Goal: Task Accomplishment & Management: Manage account settings

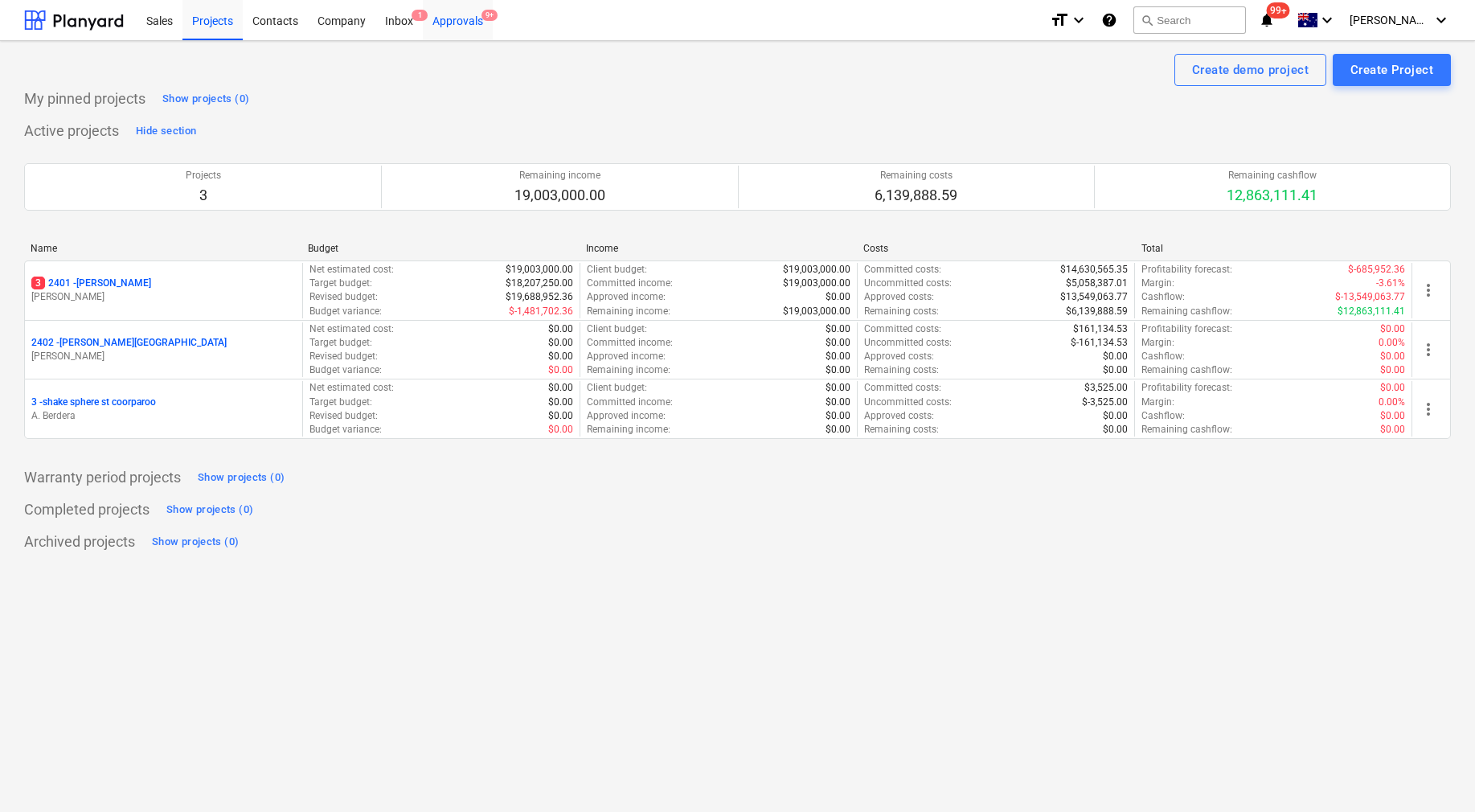
click at [465, 18] on div "Approvals 9+" at bounding box center [457, 19] width 70 height 41
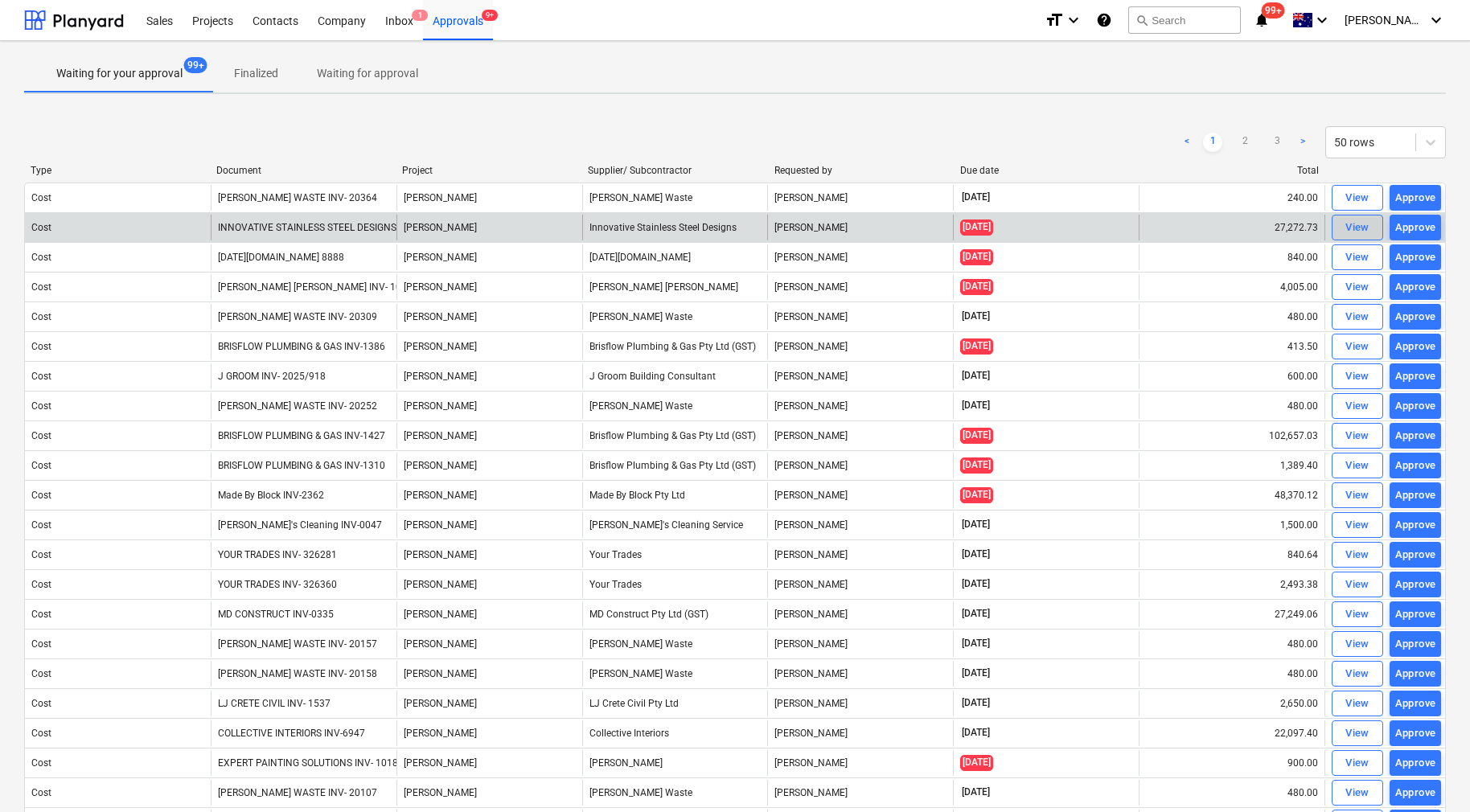
click at [1351, 223] on div "View" at bounding box center [1358, 228] width 24 height 18
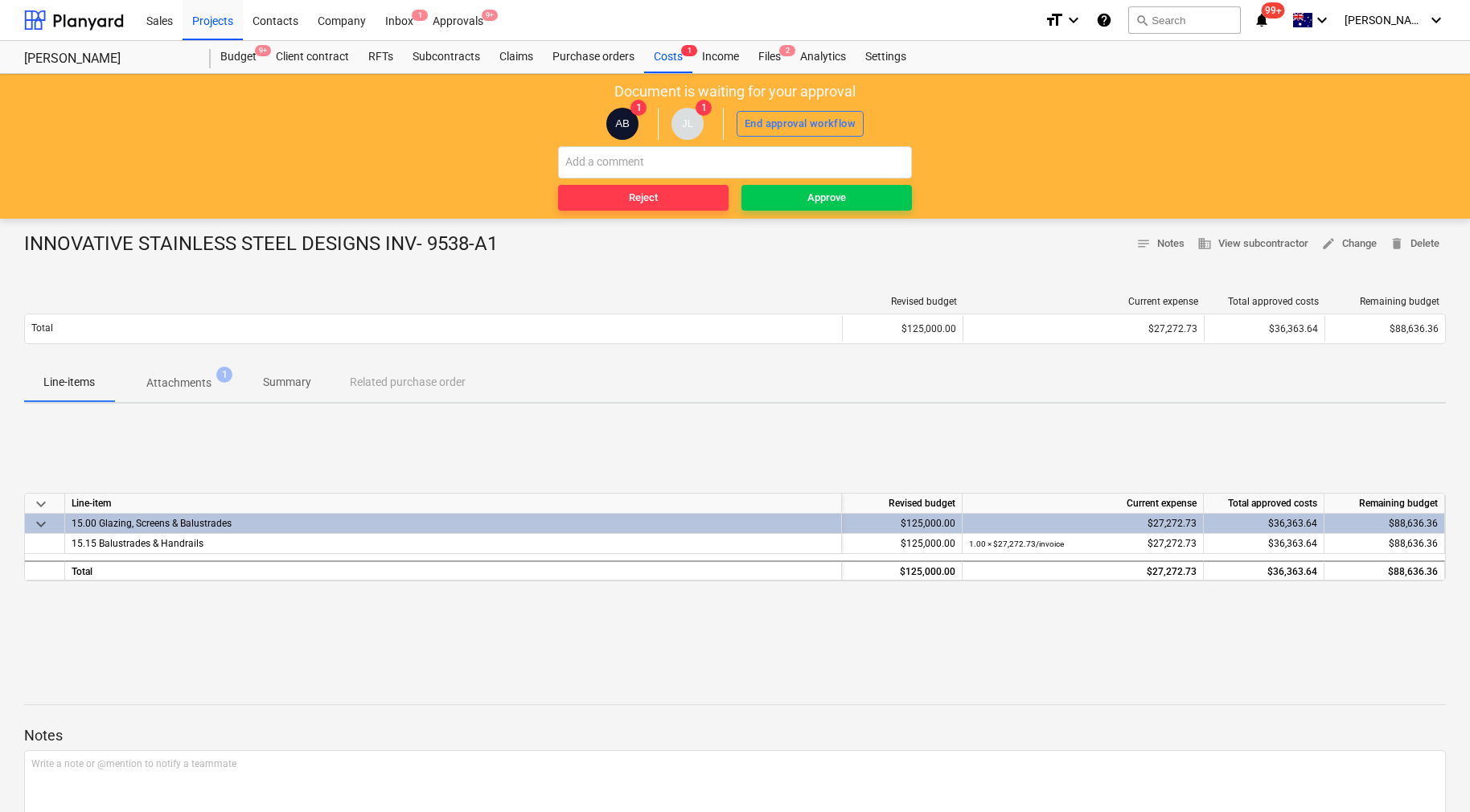
click at [221, 380] on span "1" at bounding box center [225, 375] width 16 height 16
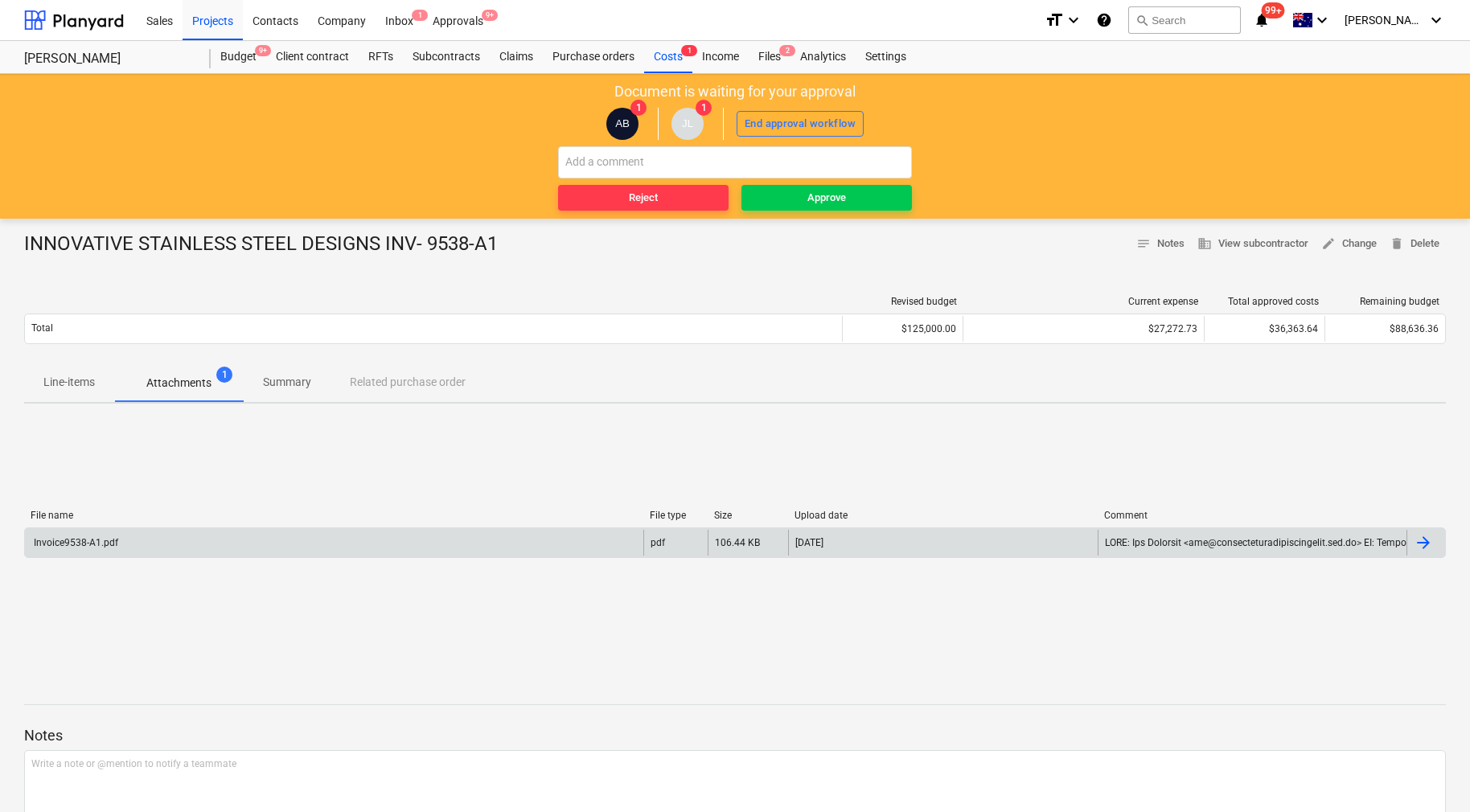
click at [1433, 543] on div at bounding box center [1426, 542] width 39 height 25
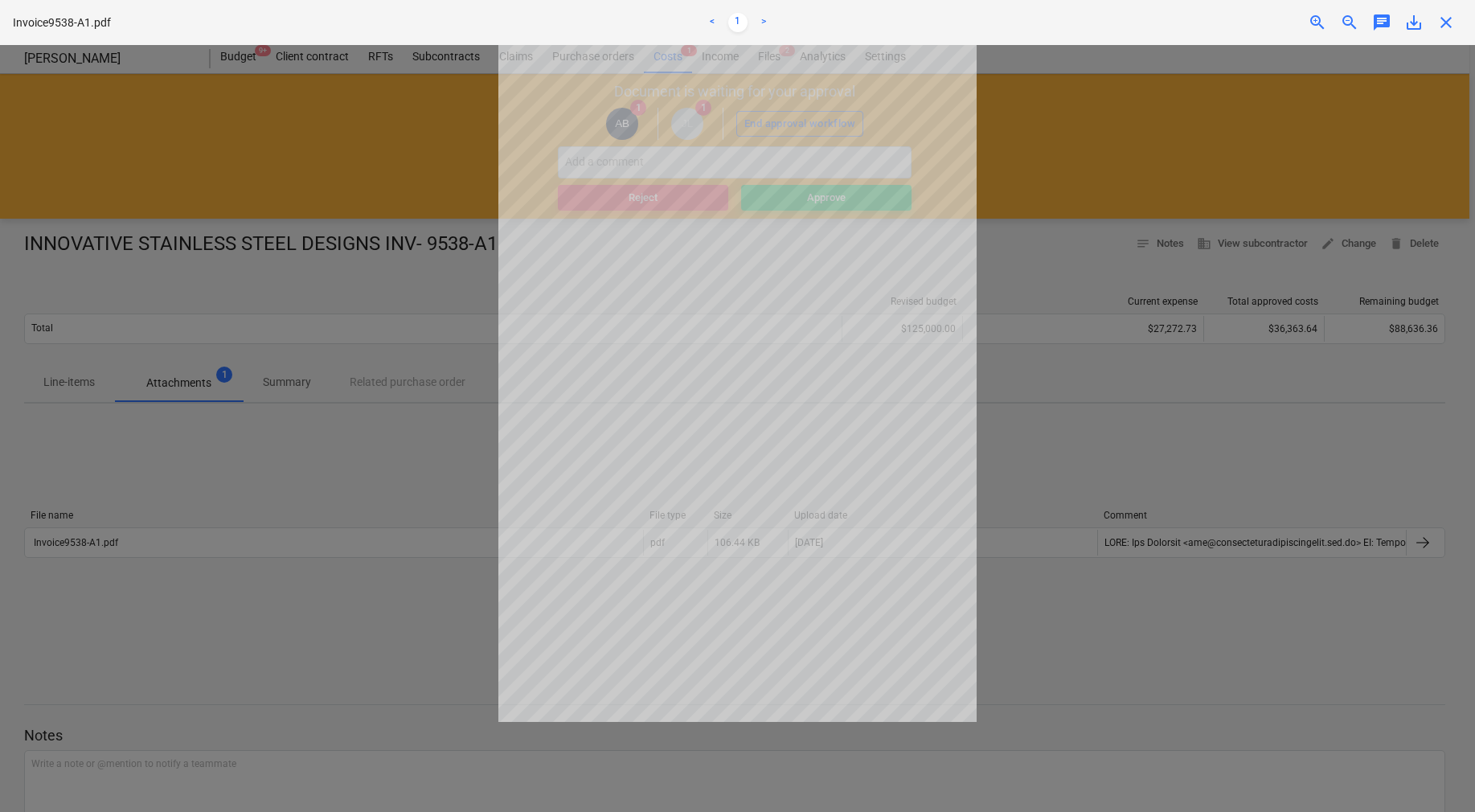
click at [1442, 20] on span "close" at bounding box center [1446, 22] width 19 height 19
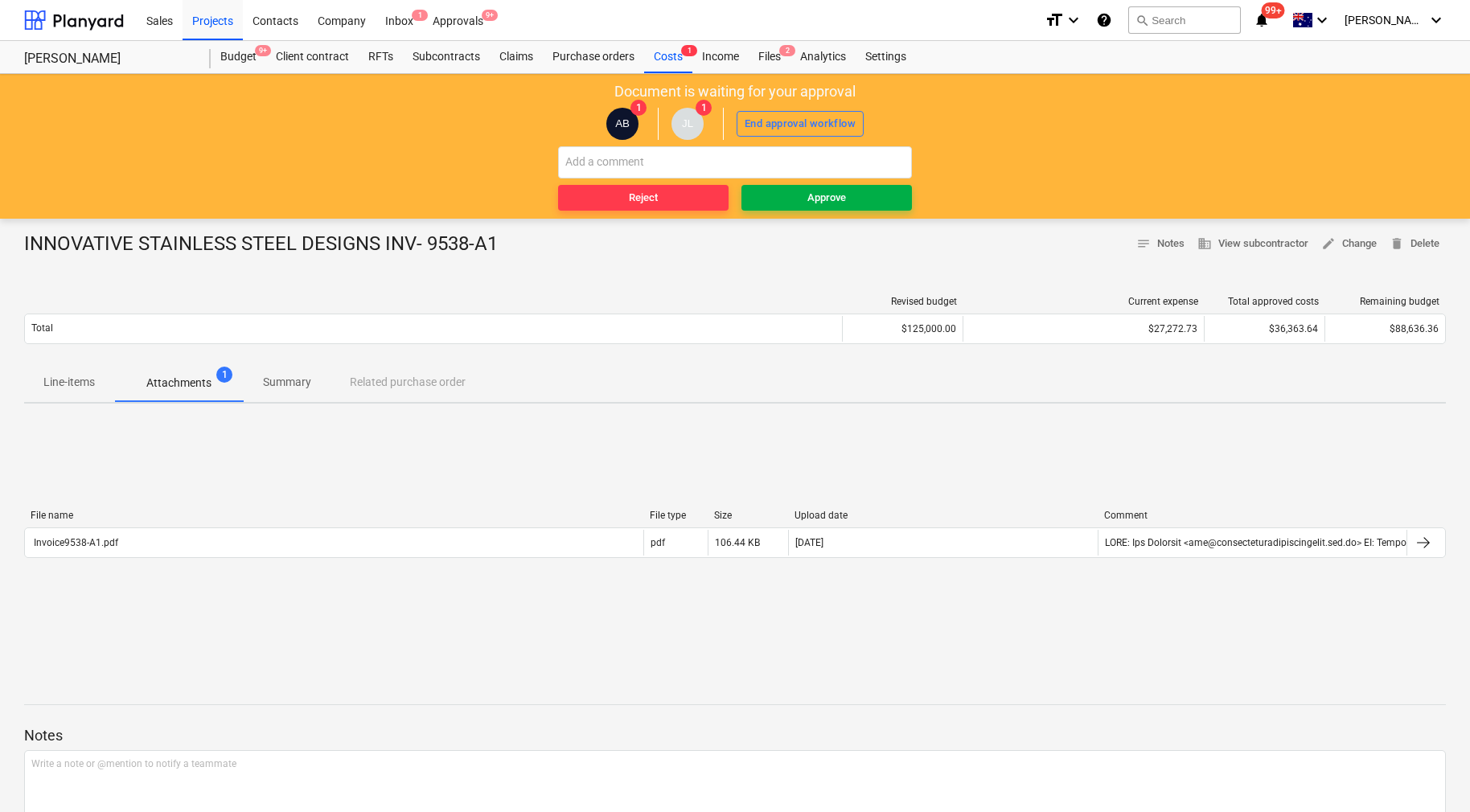
click at [879, 196] on span "Approve" at bounding box center [827, 198] width 158 height 18
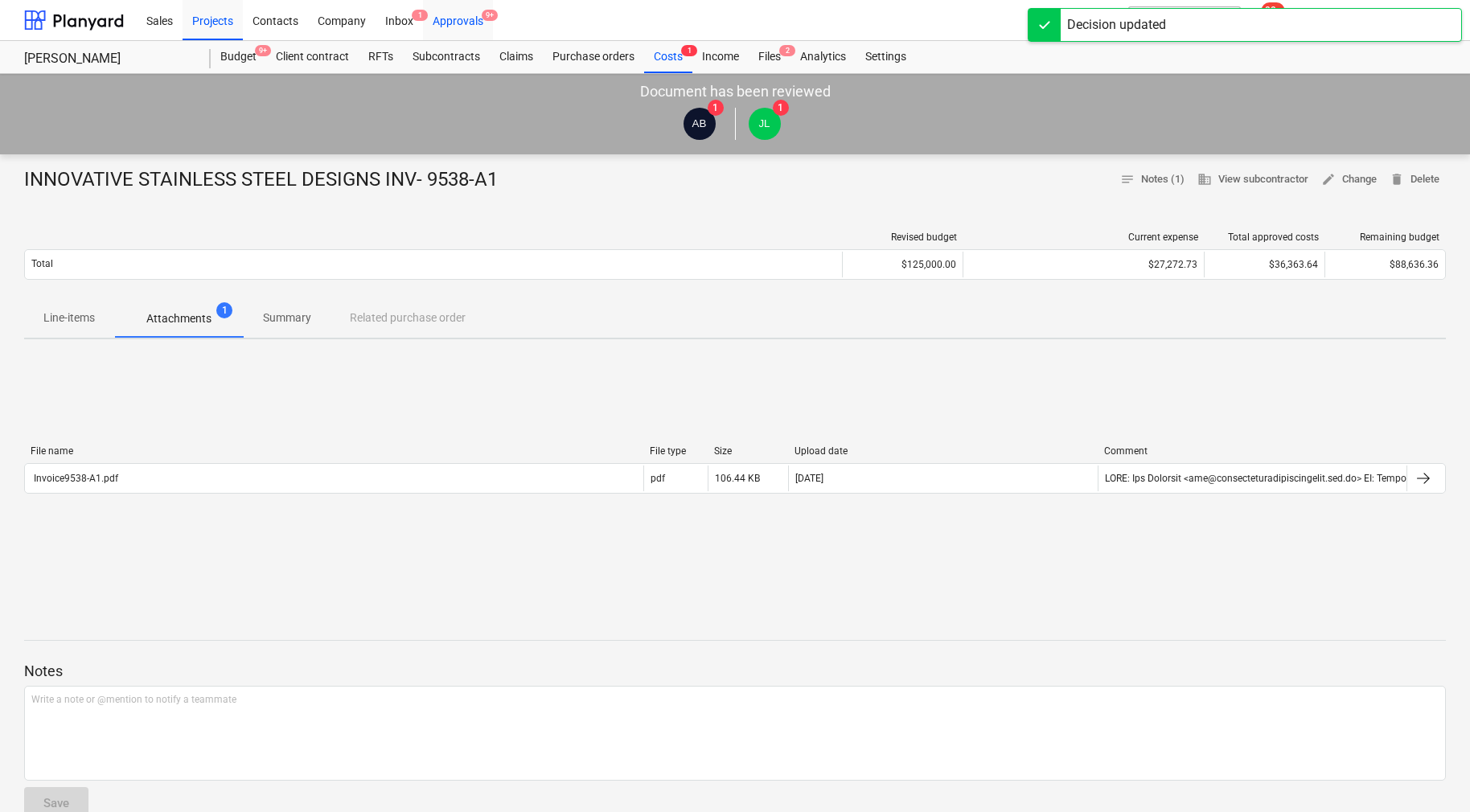
click at [455, 25] on div "Approvals 9+" at bounding box center [457, 19] width 70 height 41
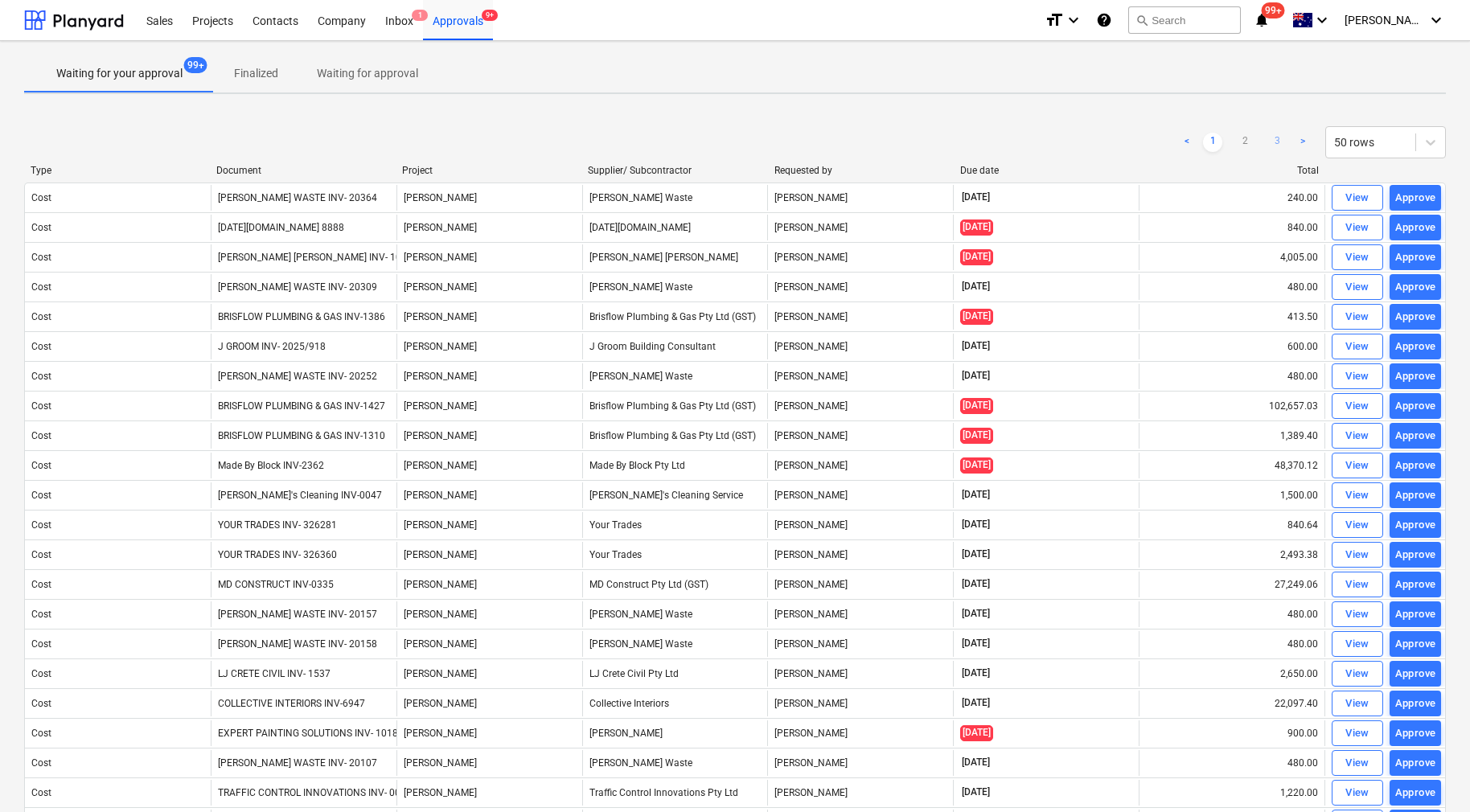
click at [1280, 148] on link "3" at bounding box center [1276, 142] width 19 height 19
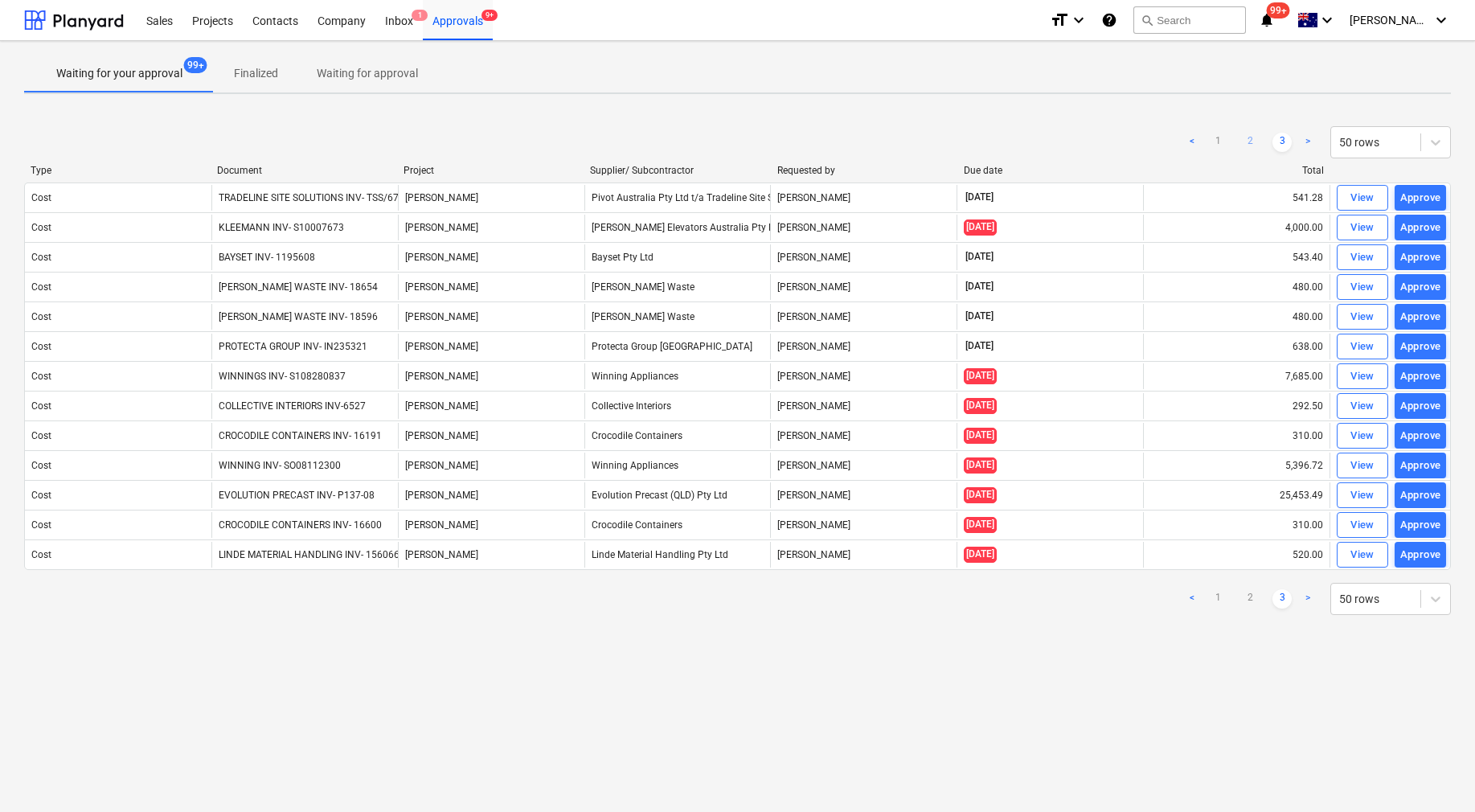
click at [1257, 141] on link "2" at bounding box center [1250, 142] width 19 height 19
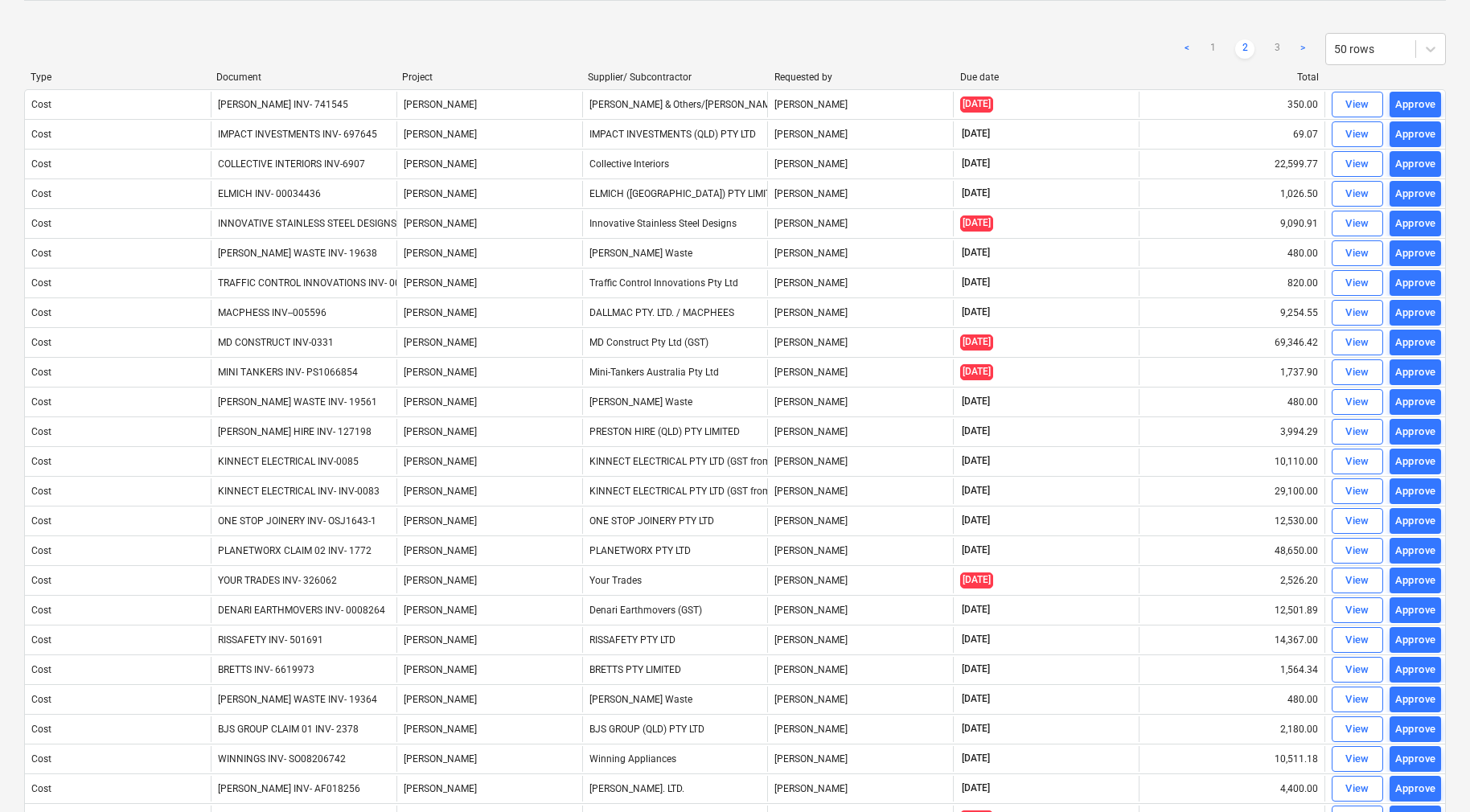
scroll to position [92, 0]
click at [1209, 54] on link "1" at bounding box center [1212, 49] width 19 height 19
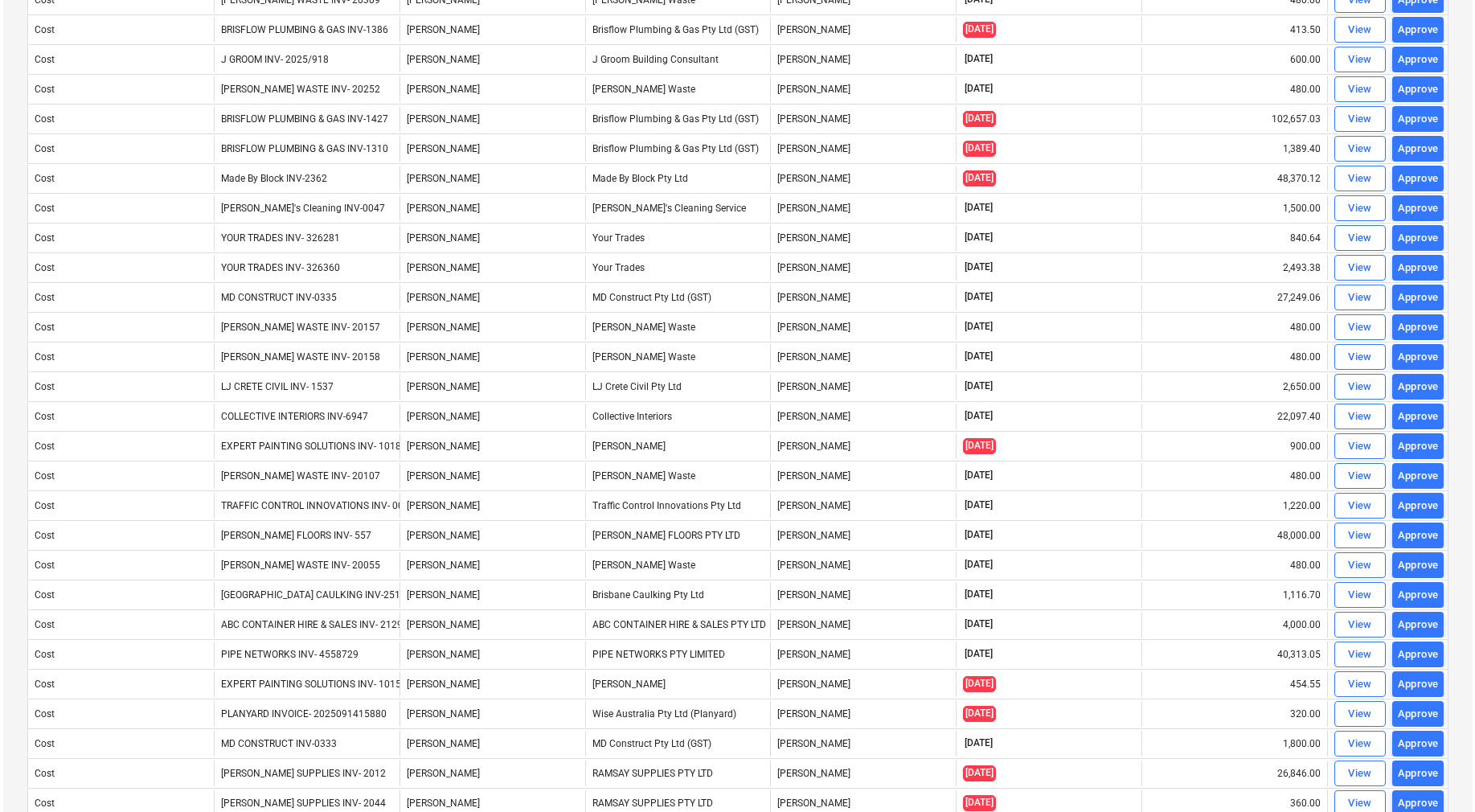
scroll to position [0, 0]
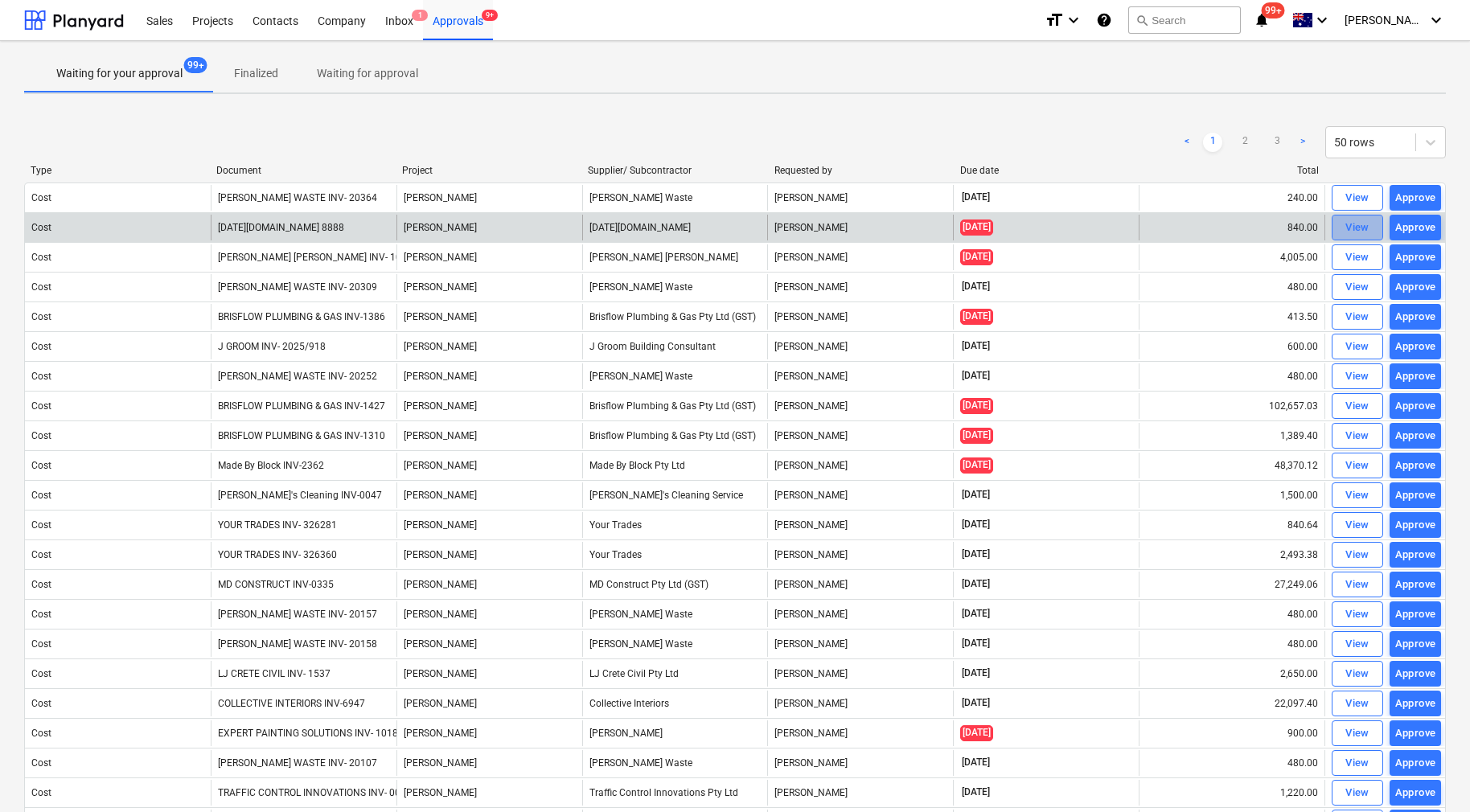
click at [1367, 226] on div "View" at bounding box center [1358, 228] width 24 height 18
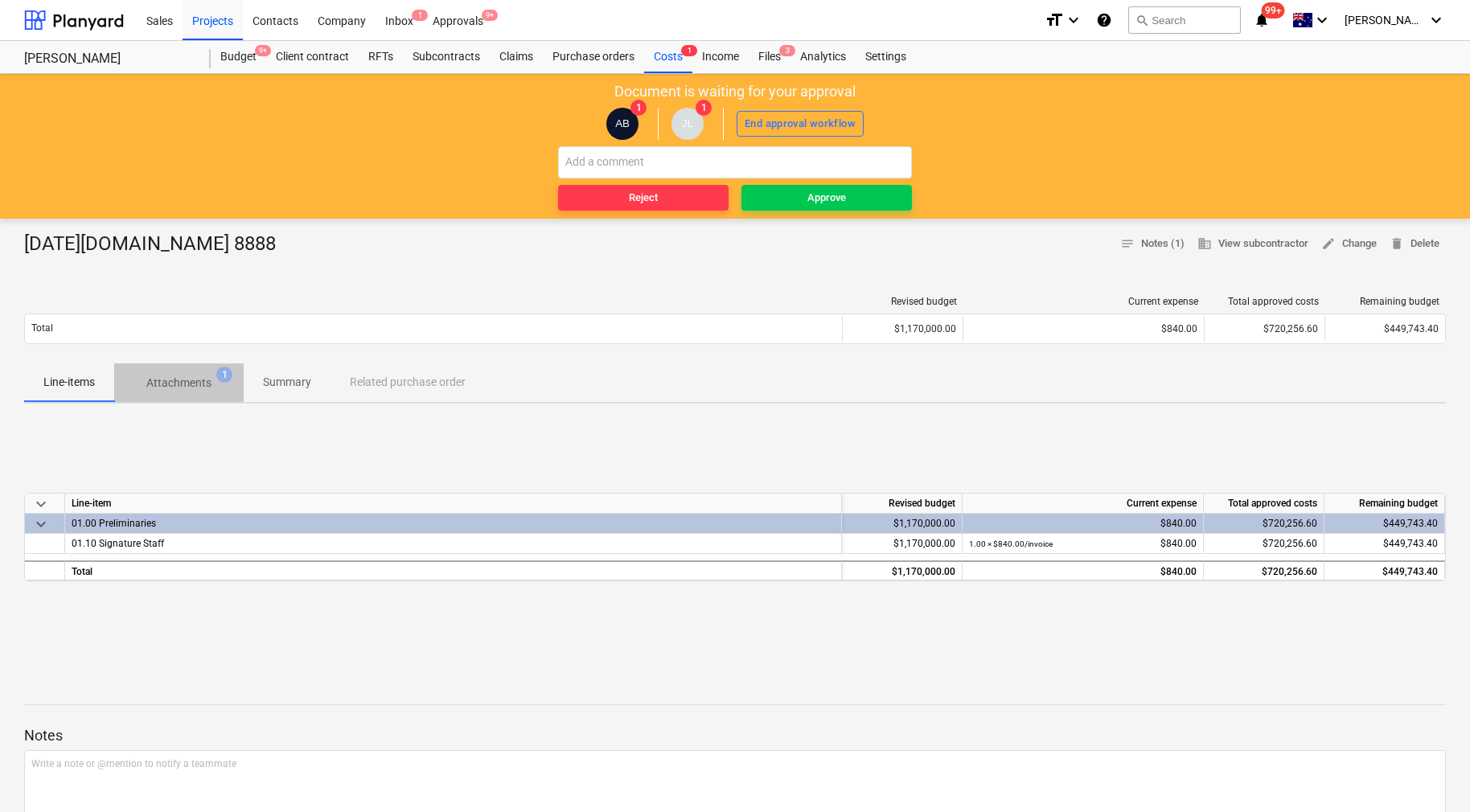
click at [211, 380] on p "Attachments" at bounding box center [179, 383] width 65 height 17
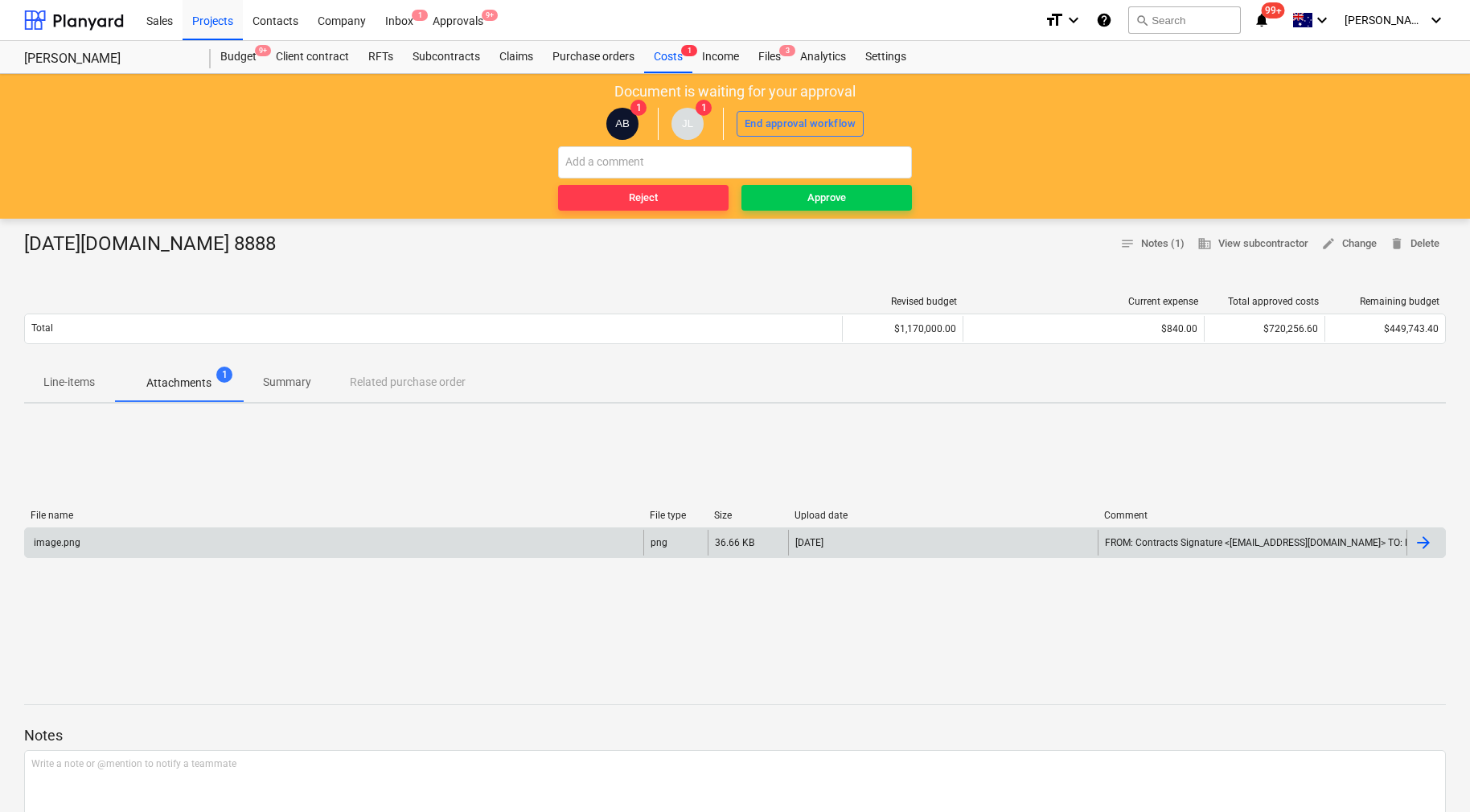
click at [1425, 534] on div at bounding box center [1423, 542] width 19 height 19
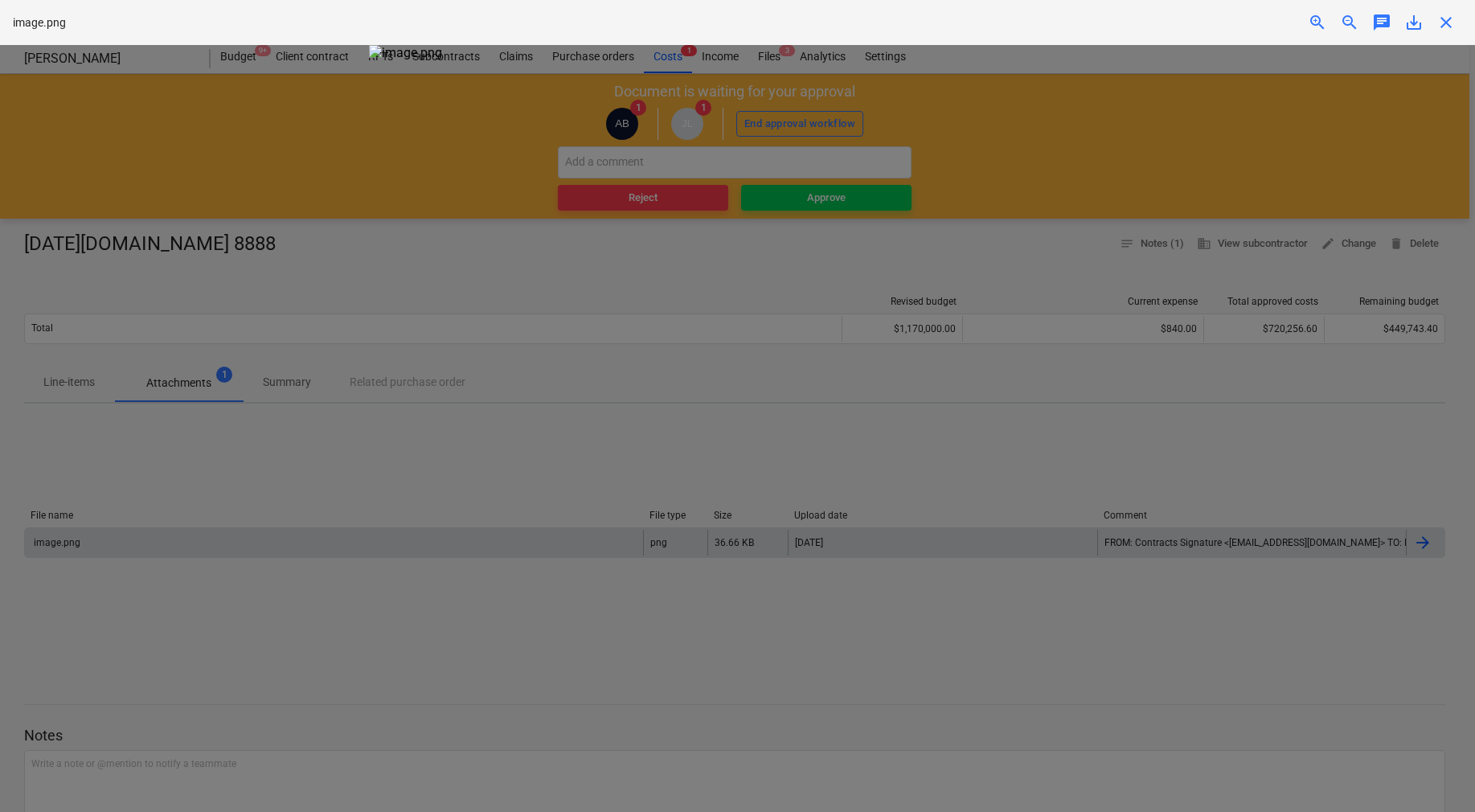
click at [1435, 24] on div "close" at bounding box center [1447, 22] width 33 height 19
click at [1441, 23] on span "close" at bounding box center [1446, 22] width 19 height 19
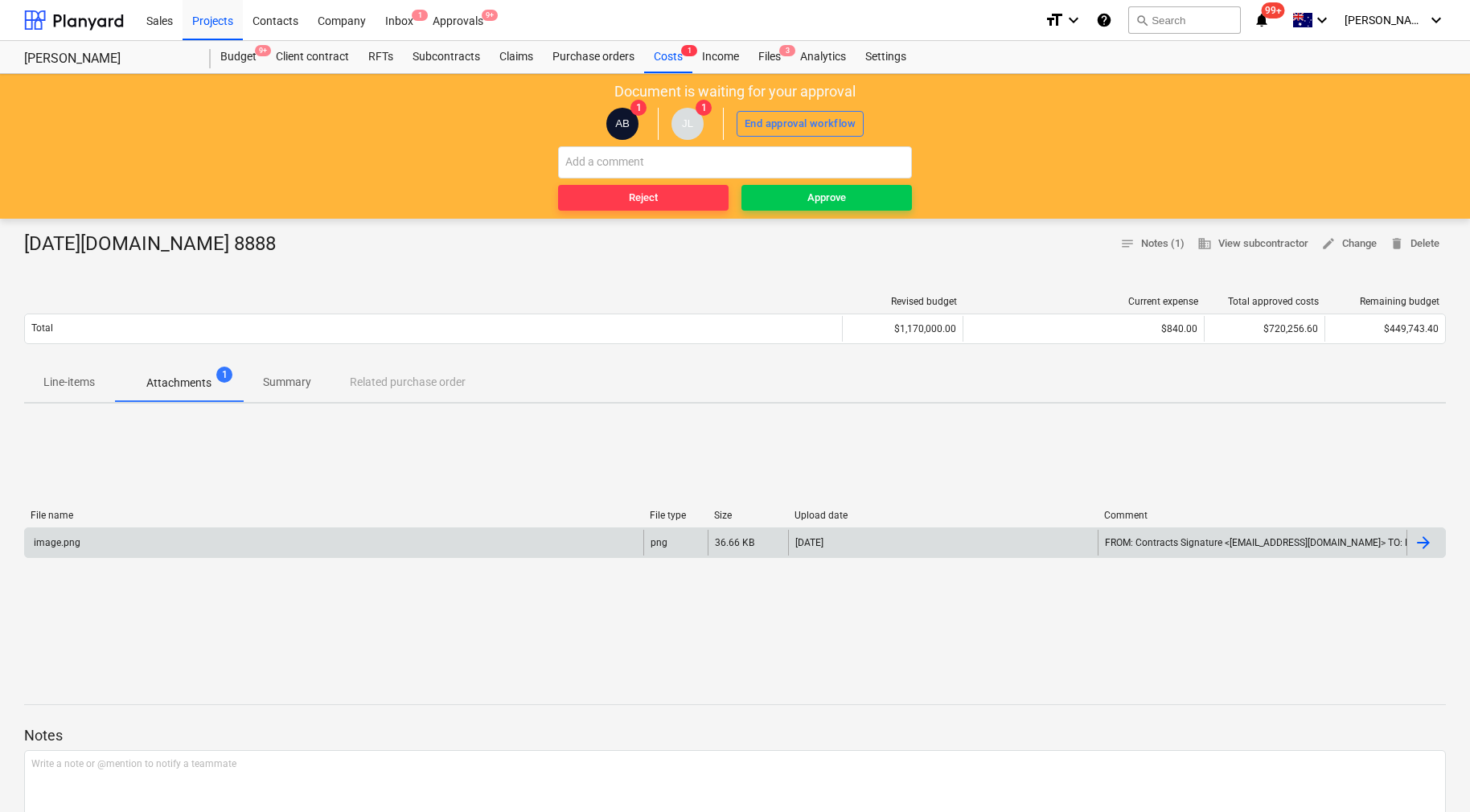
click at [1421, 541] on div at bounding box center [1423, 542] width 19 height 19
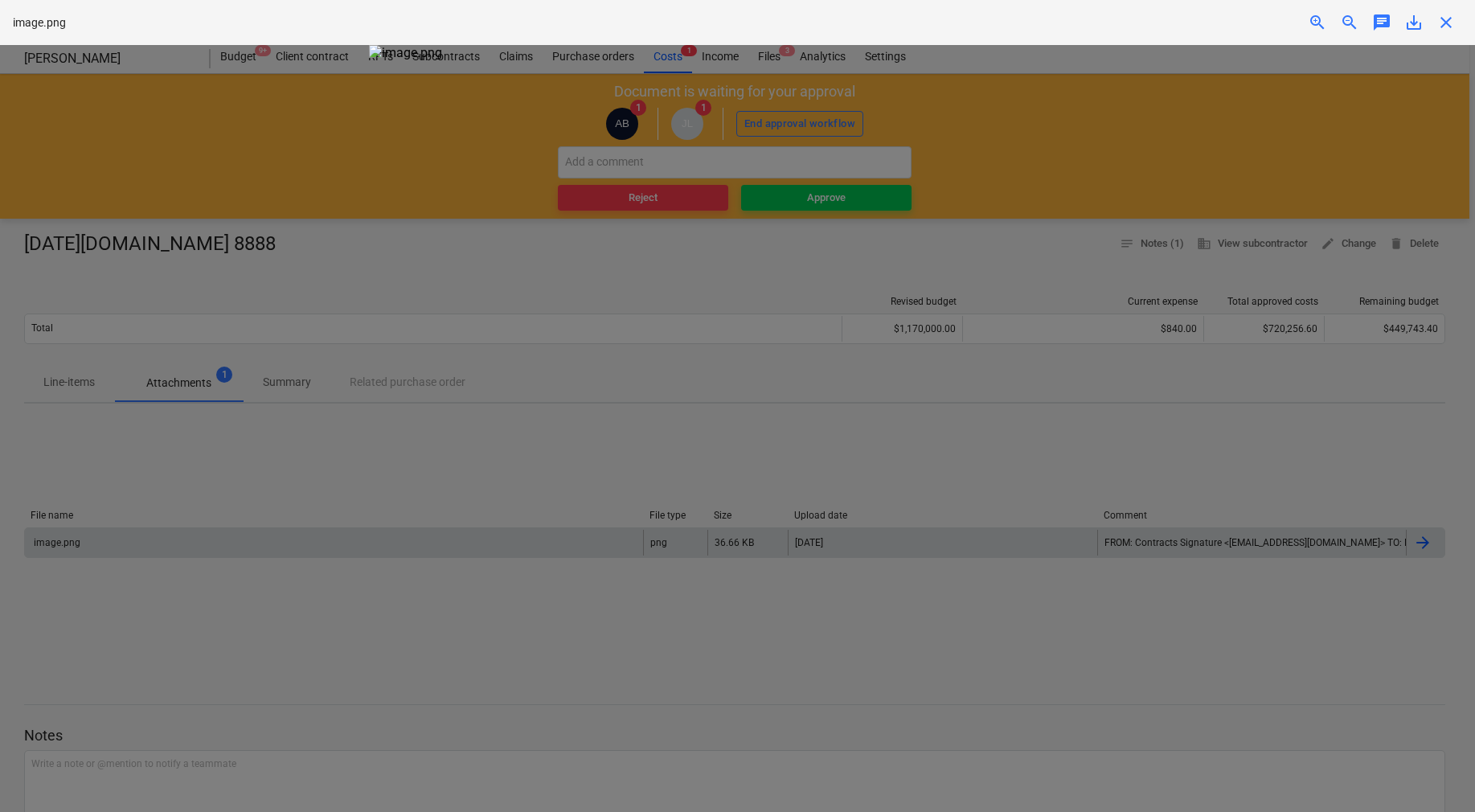
click at [1453, 25] on span "close" at bounding box center [1446, 22] width 19 height 19
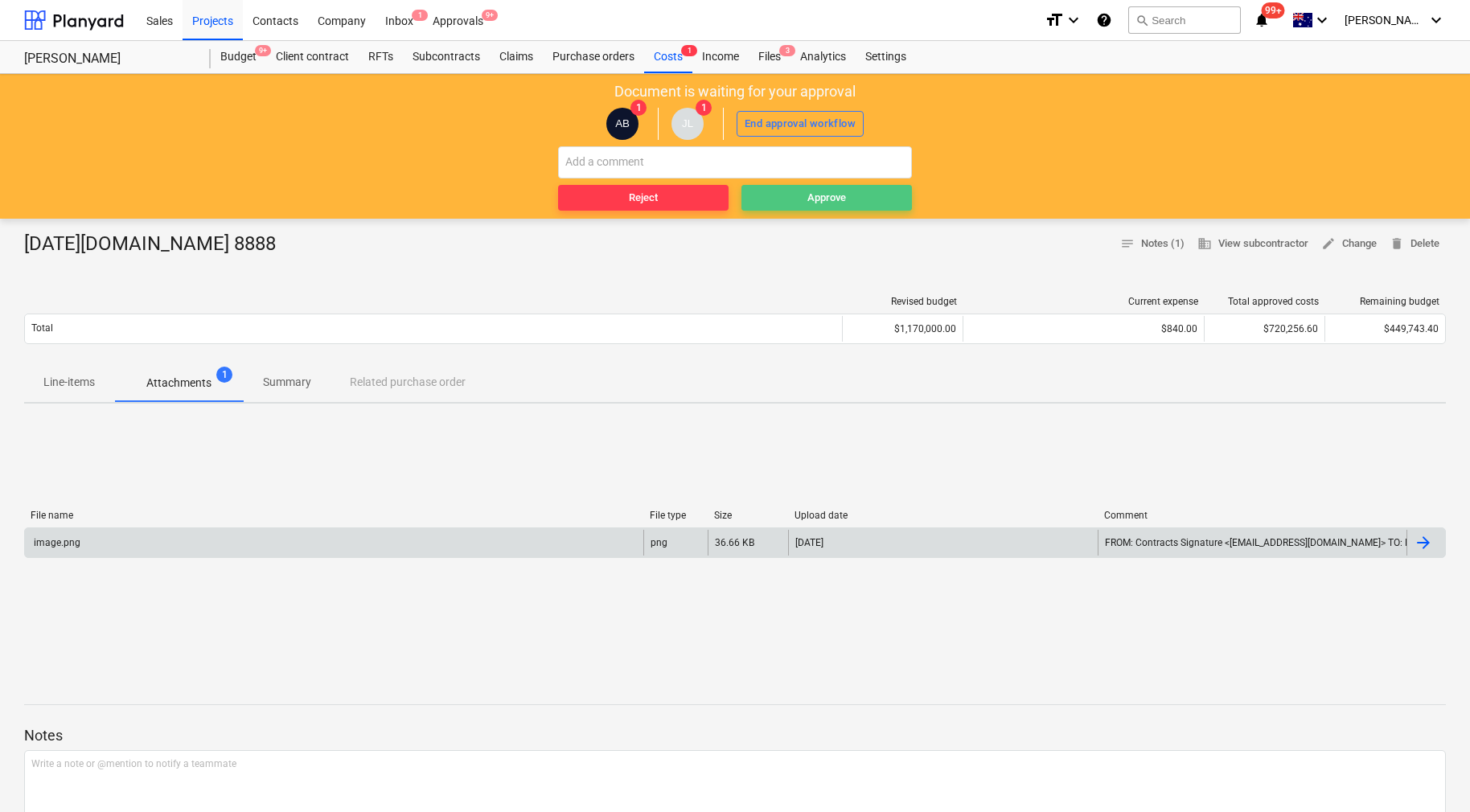
click at [796, 204] on span "Approve" at bounding box center [827, 198] width 158 height 18
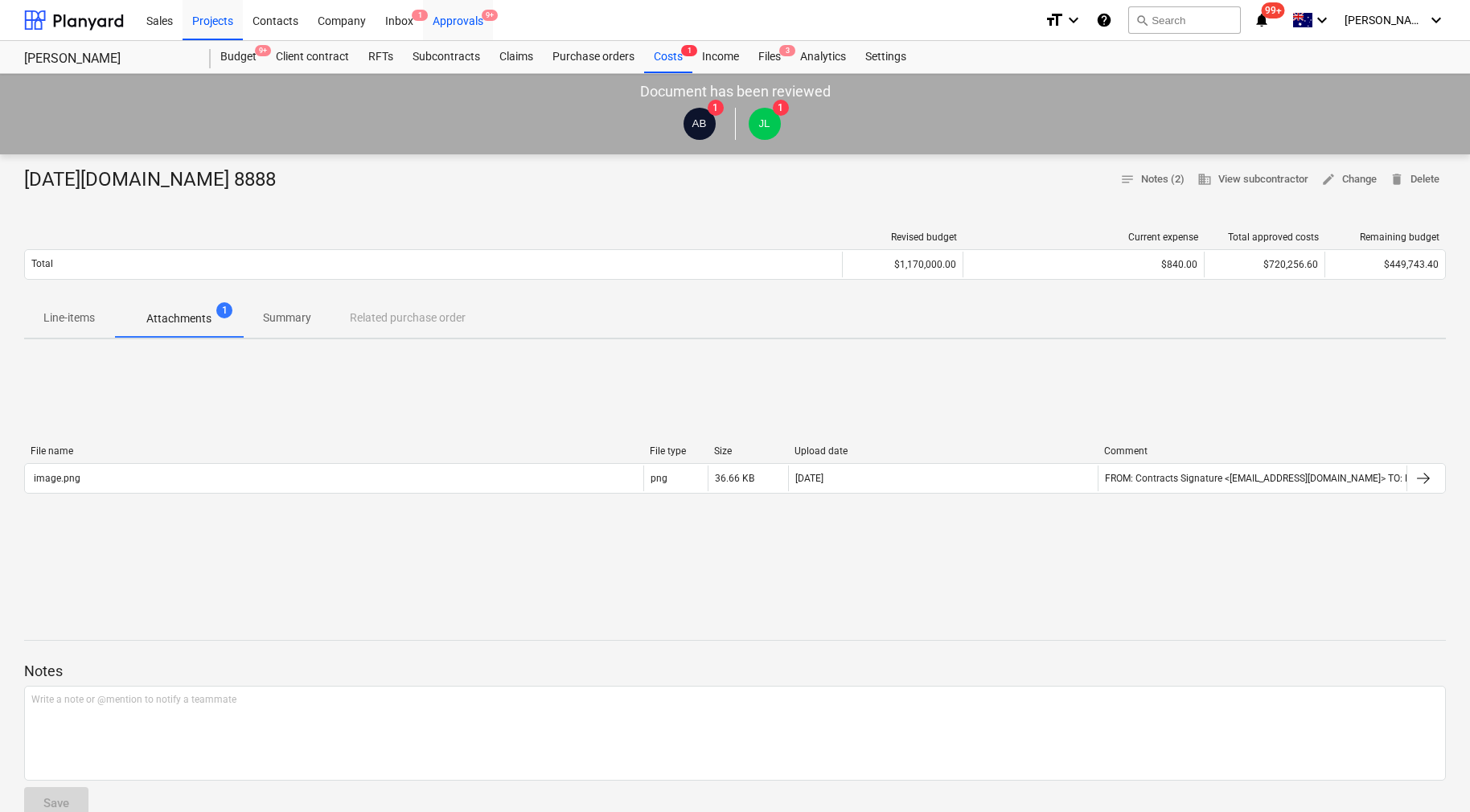
click at [484, 23] on div "Approvals 9+" at bounding box center [457, 19] width 70 height 41
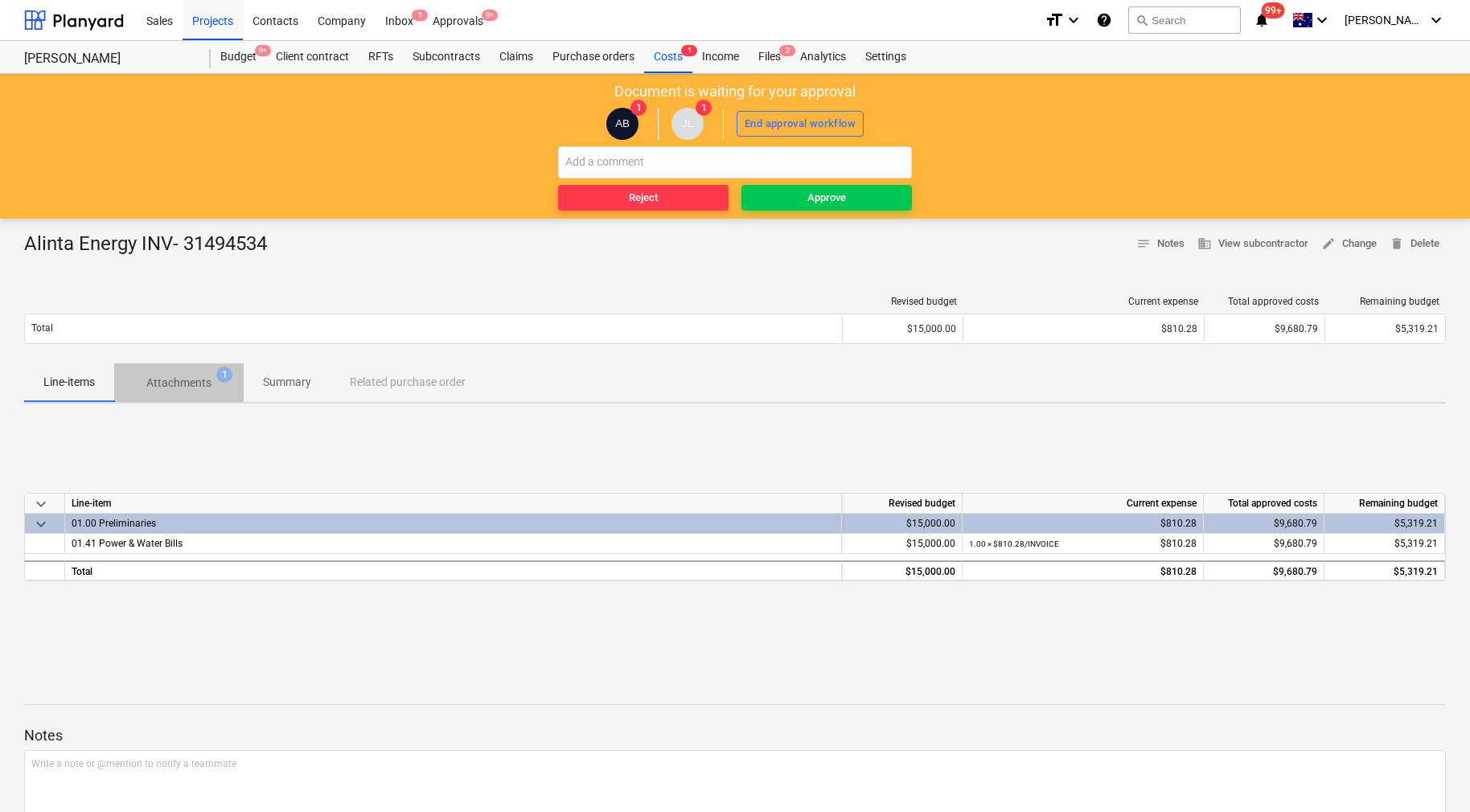
click at [217, 385] on span "Attachments 1" at bounding box center [178, 383] width 91 height 17
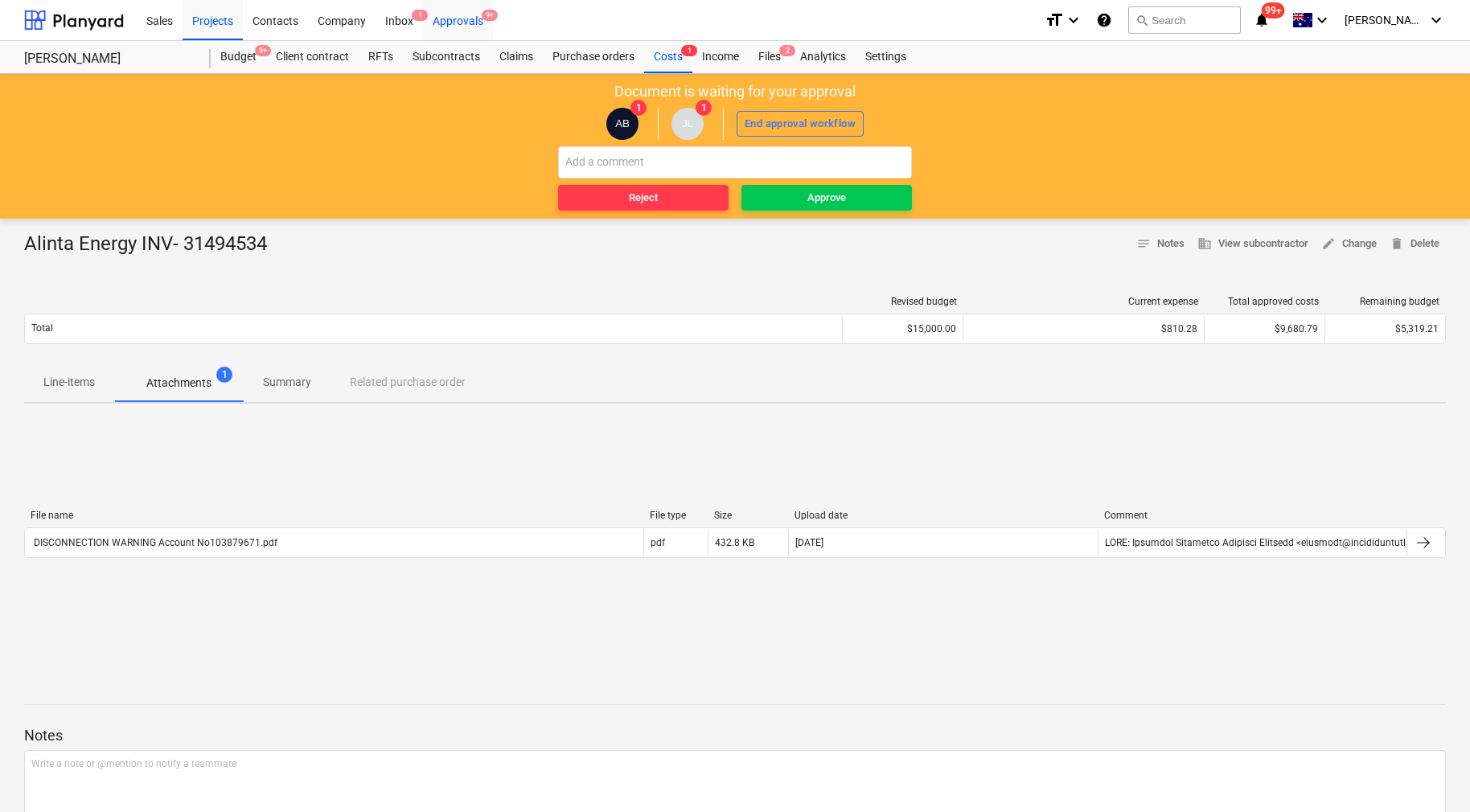
click at [449, 23] on div "Approvals 9+" at bounding box center [457, 19] width 70 height 41
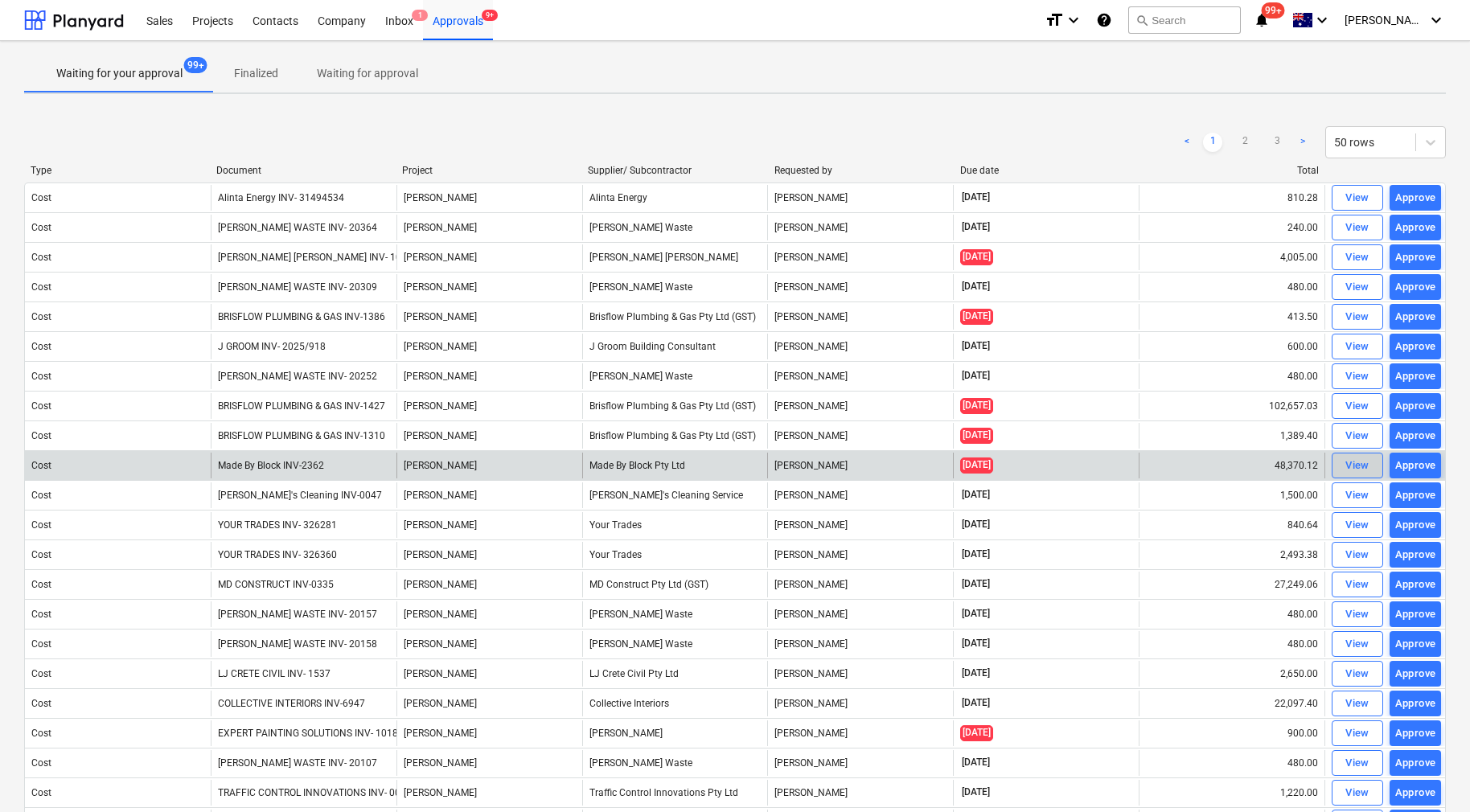
click at [1361, 467] on div "View" at bounding box center [1358, 465] width 24 height 18
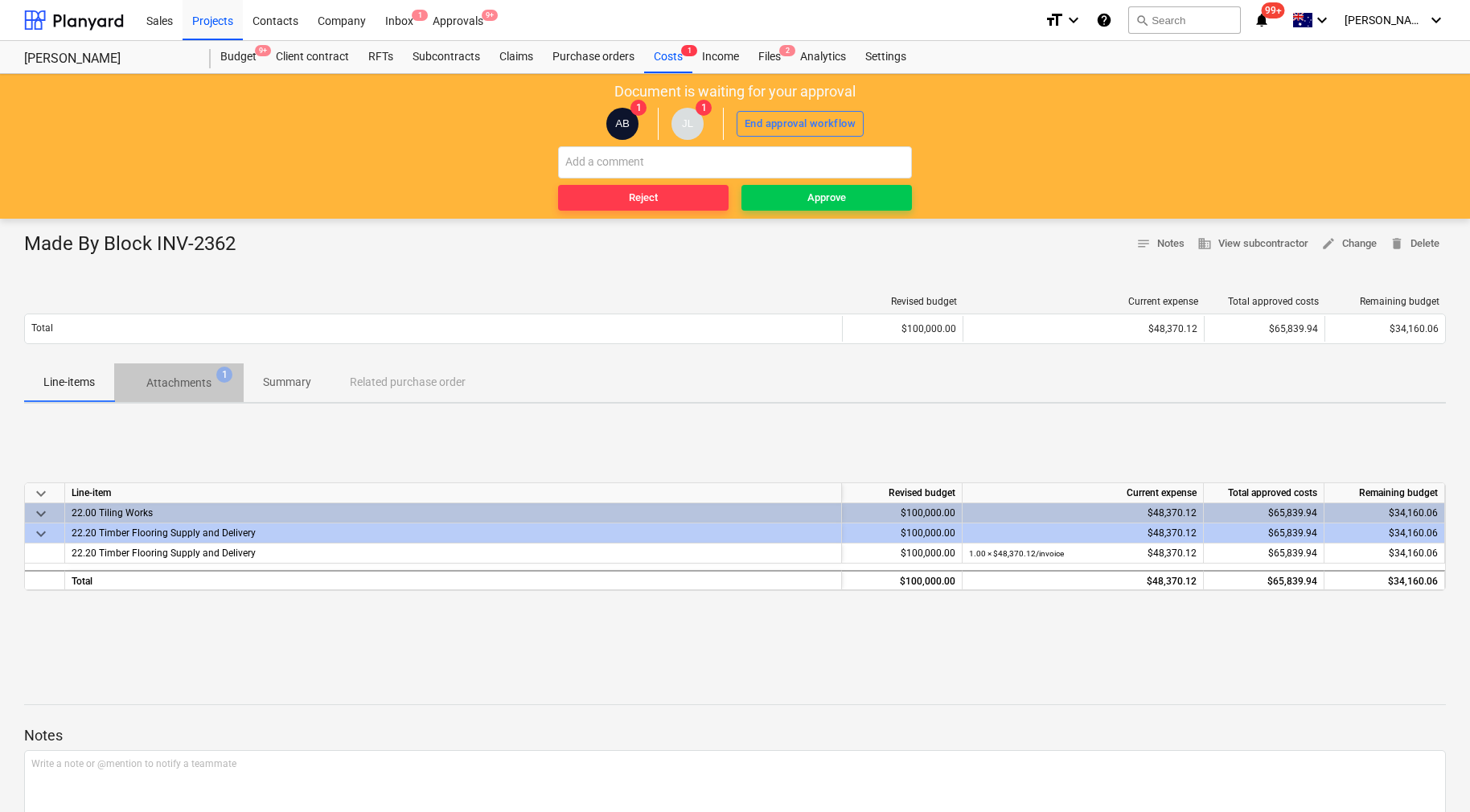
click at [202, 391] on p "Attachments" at bounding box center [179, 383] width 65 height 17
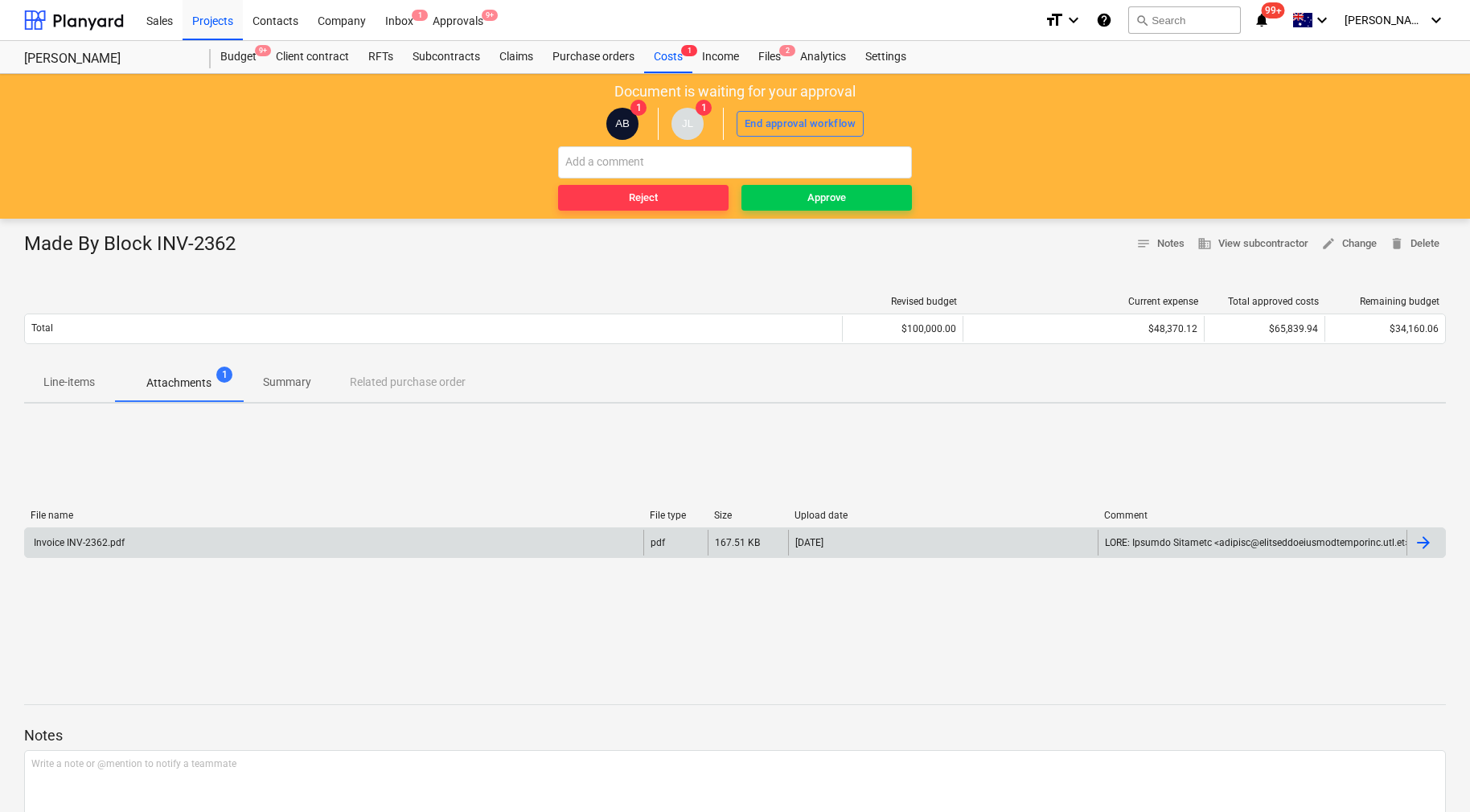
click at [1429, 552] on div at bounding box center [1426, 542] width 39 height 25
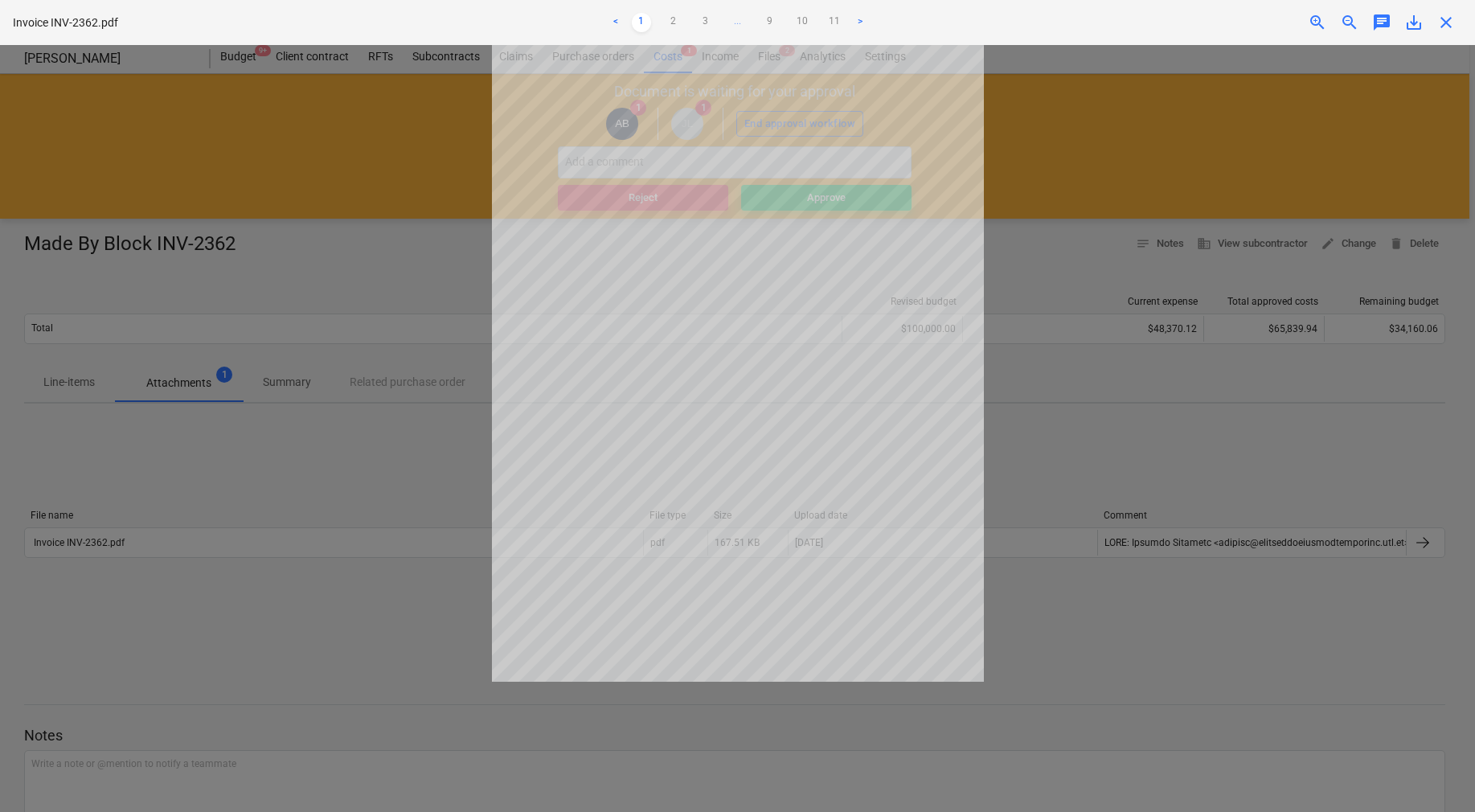
drag, startPoint x: 1166, startPoint y: 441, endPoint x: 1173, endPoint y: 428, distance: 14.8
click at [1166, 441] on div at bounding box center [737, 428] width 1475 height 767
